Goal: Find specific page/section: Find specific page/section

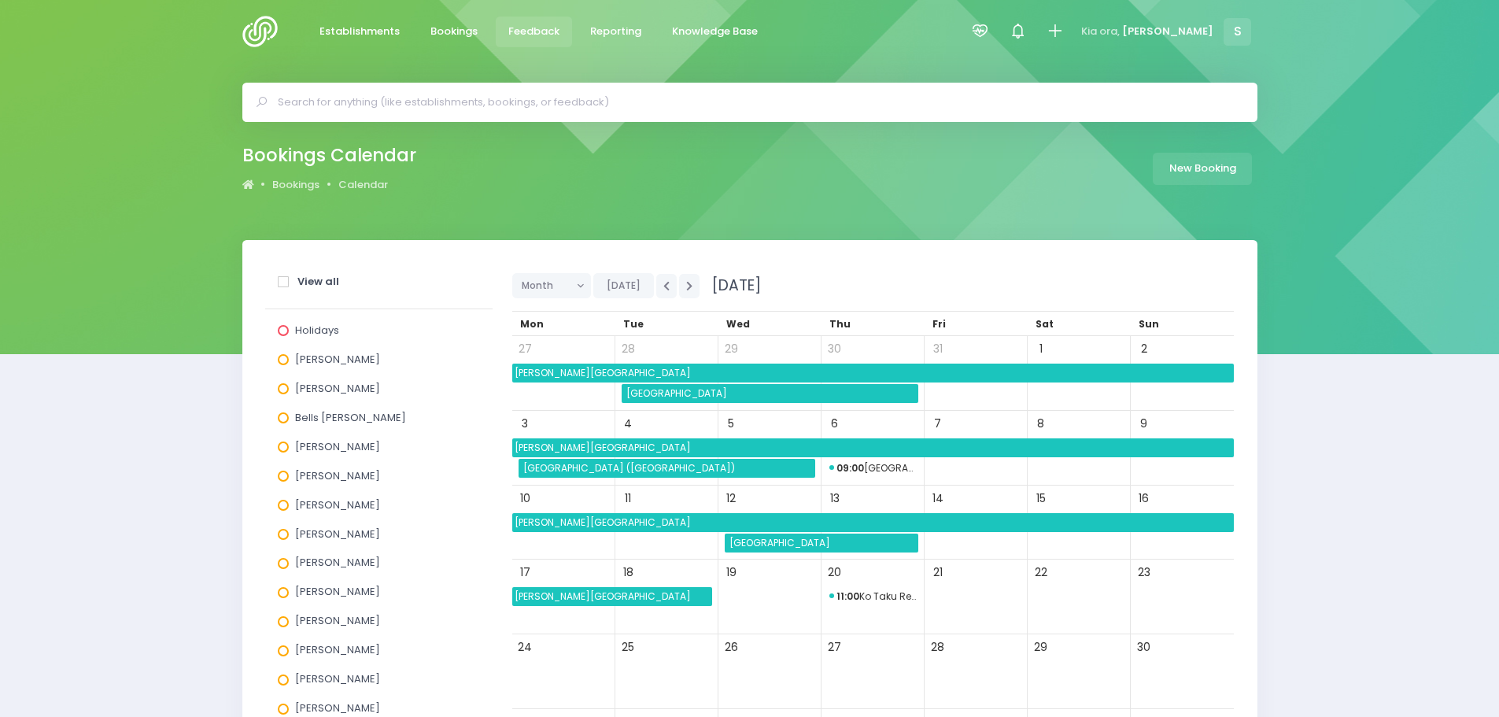
click at [526, 36] on span "Feedback" at bounding box center [533, 32] width 51 height 16
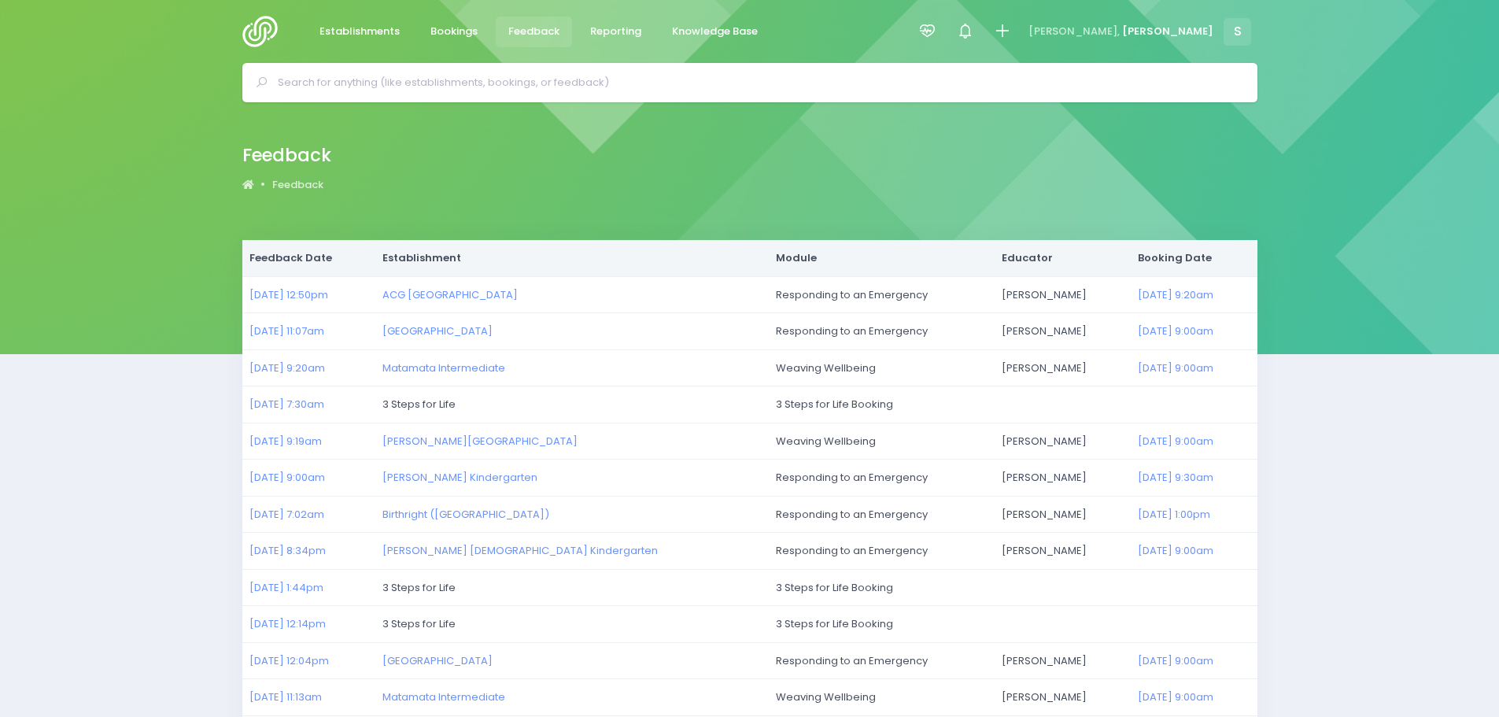
click at [368, 83] on input "text" at bounding box center [757, 83] width 958 height 24
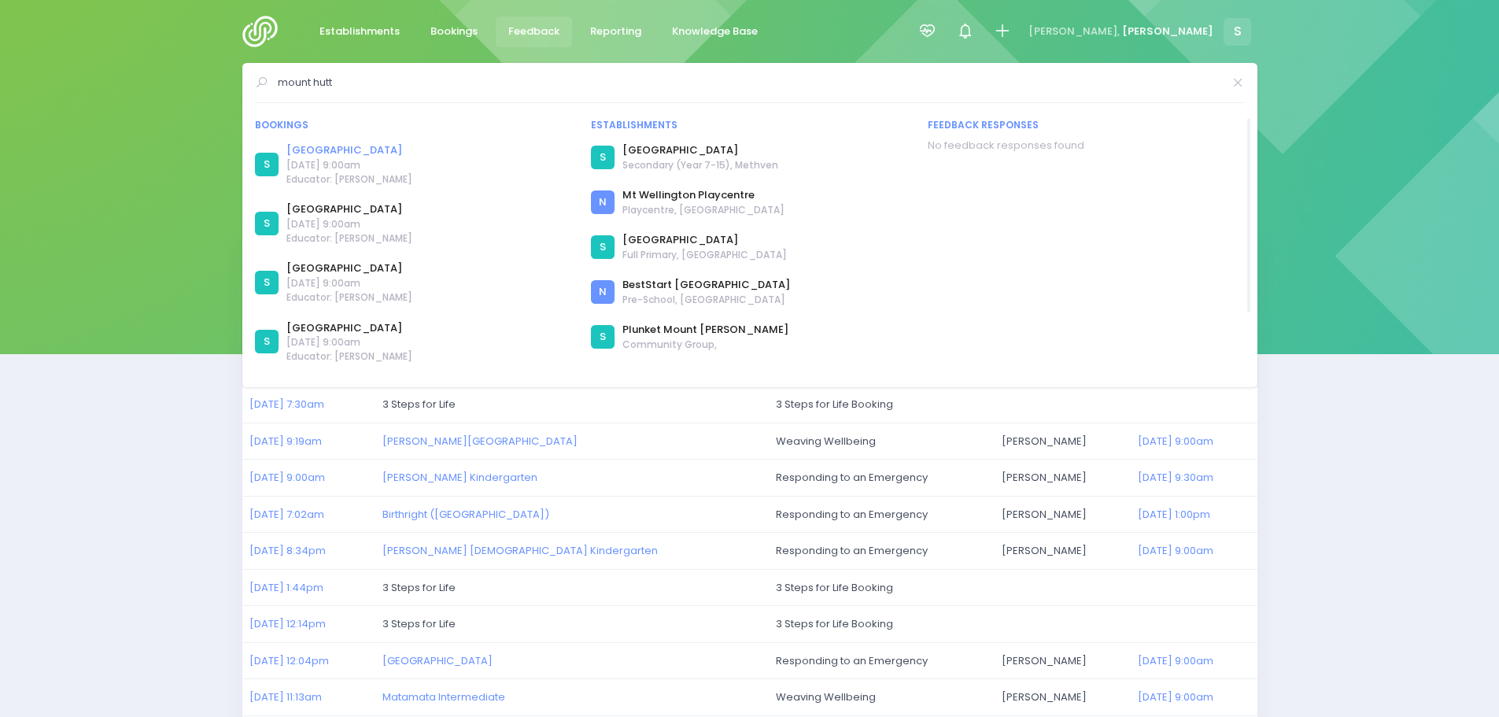
click at [335, 151] on link "[GEOGRAPHIC_DATA]" at bounding box center [349, 150] width 126 height 16
click at [350, 211] on link "[GEOGRAPHIC_DATA]" at bounding box center [349, 209] width 126 height 16
click at [360, 268] on link "[GEOGRAPHIC_DATA]" at bounding box center [349, 269] width 126 height 16
click at [329, 268] on link "[GEOGRAPHIC_DATA]" at bounding box center [349, 269] width 126 height 16
click at [381, 86] on input "mount hutt" at bounding box center [750, 83] width 945 height 24
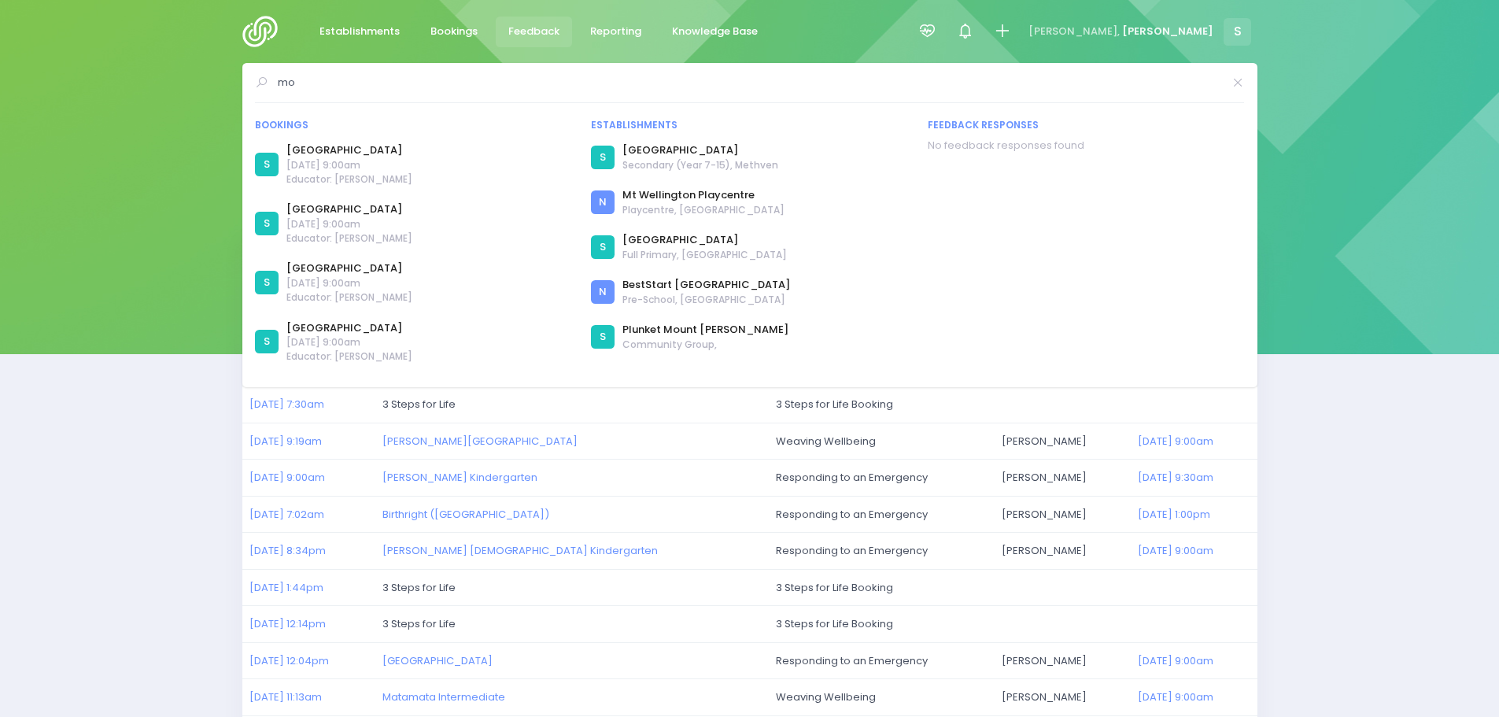
type input "m"
type input "darfield"
click at [370, 205] on link "Darfield High School" at bounding box center [349, 209] width 126 height 16
click at [275, 24] on img at bounding box center [264, 31] width 45 height 31
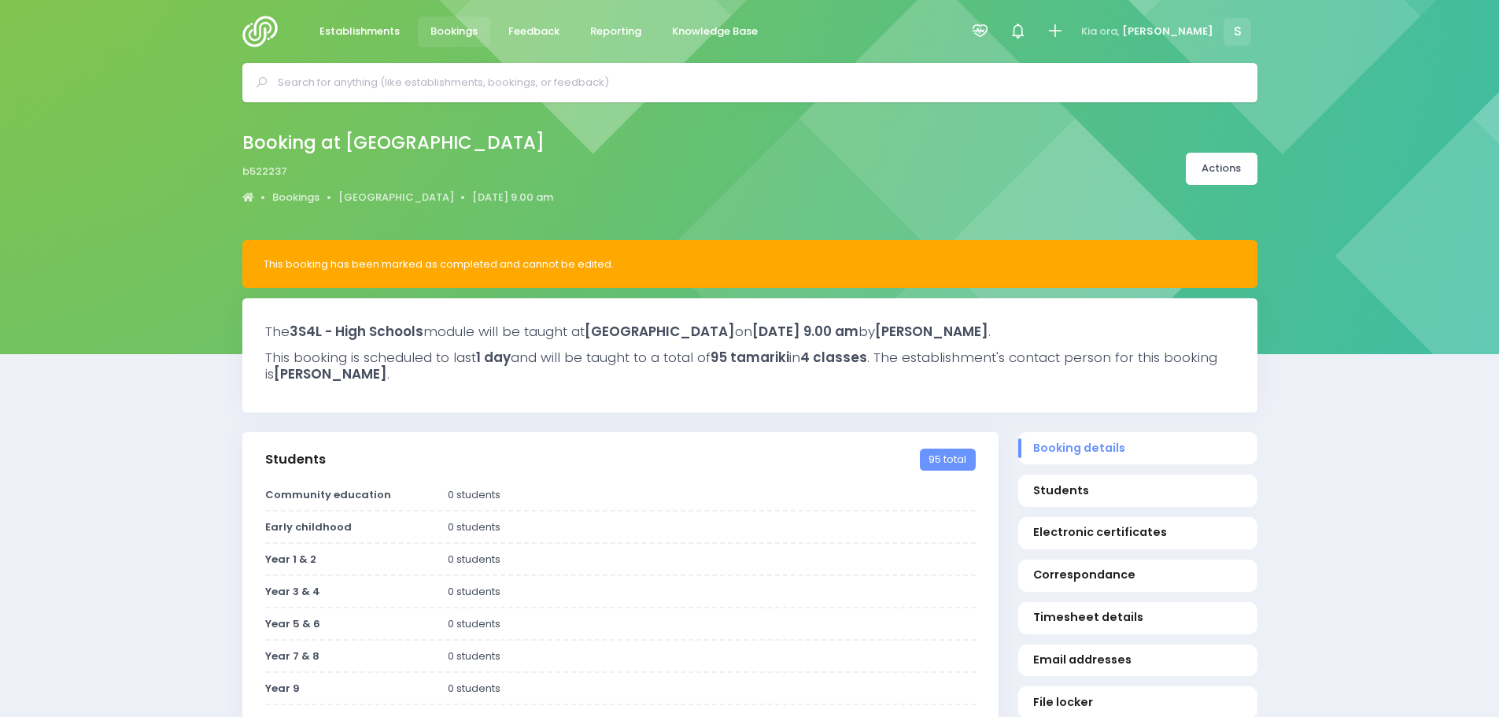
select select "5"
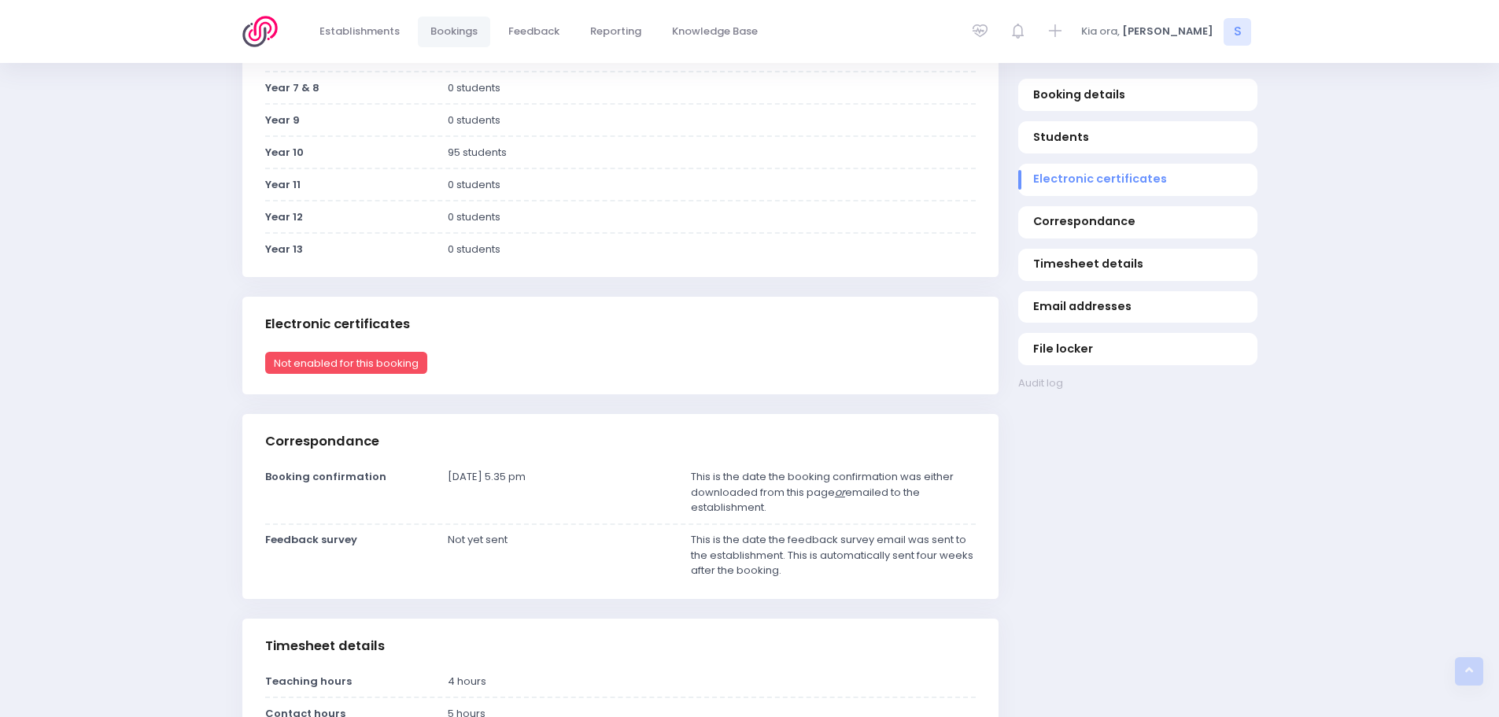
scroll to position [551, 0]
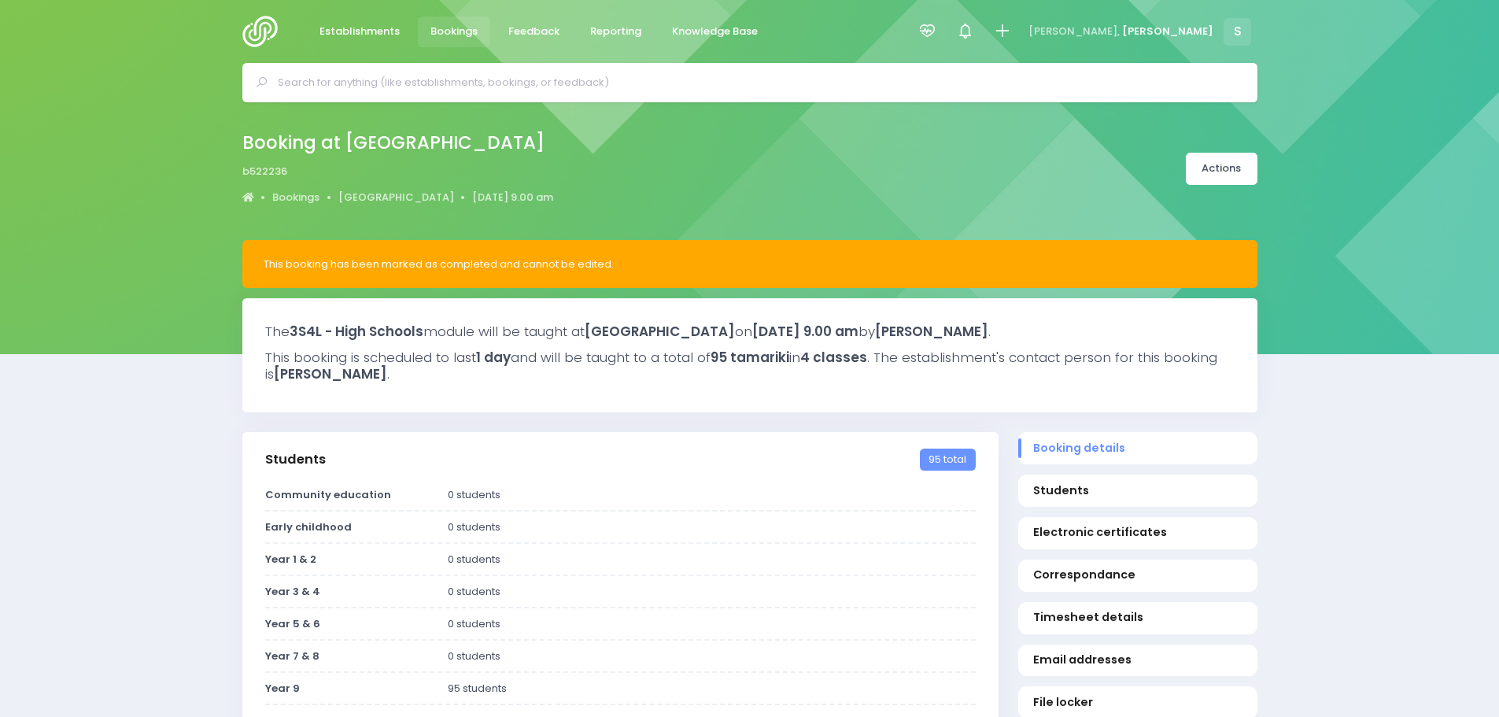
select select "5"
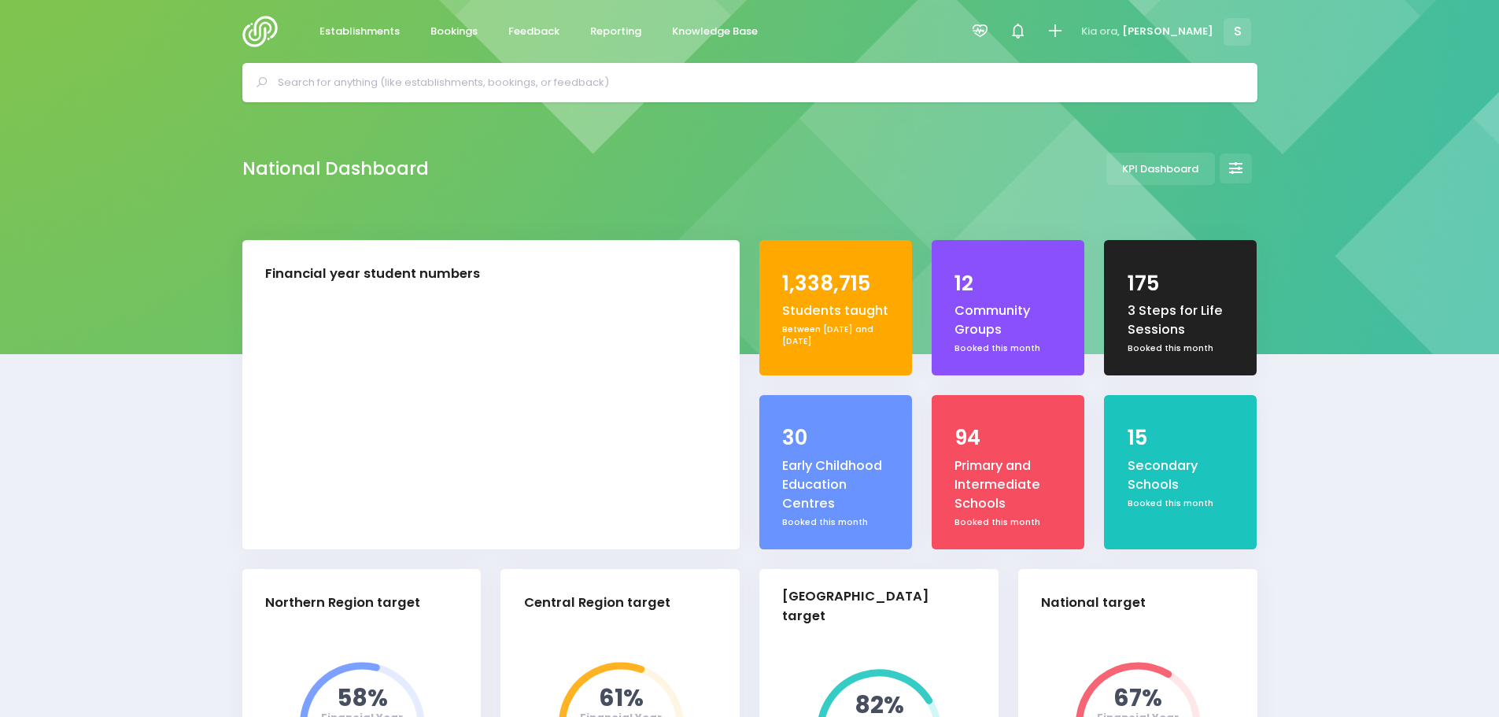
select select "5"
